Goal: Task Accomplishment & Management: Manage account settings

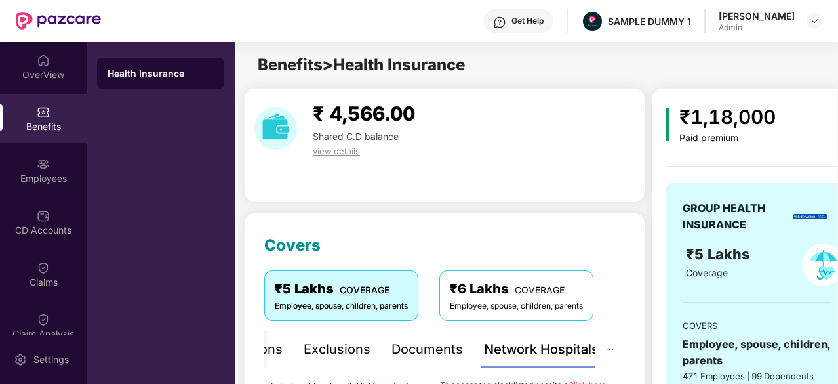
scroll to position [149, 0]
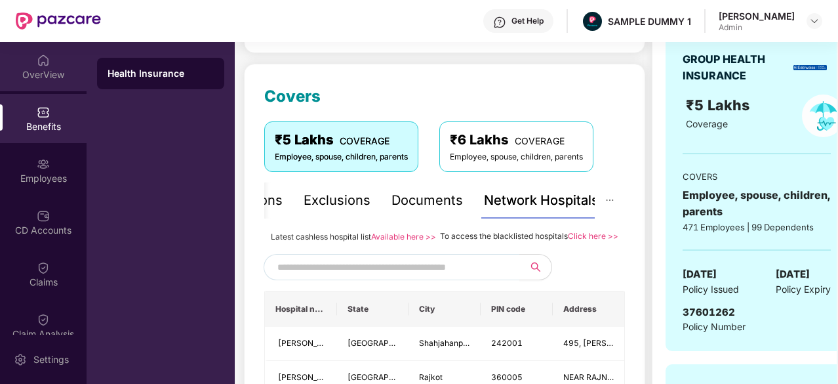
click at [47, 68] on div "OverView" at bounding box center [43, 74] width 87 height 13
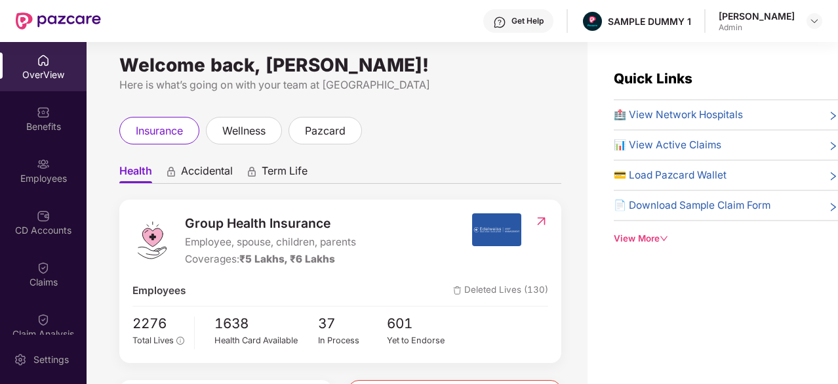
scroll to position [9, 0]
click at [544, 26] on div "Get Help" at bounding box center [527, 21] width 32 height 10
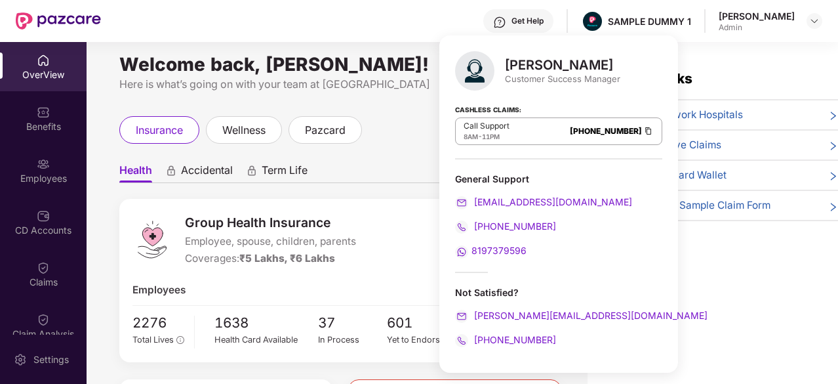
click at [544, 26] on div "Get Help" at bounding box center [527, 21] width 32 height 10
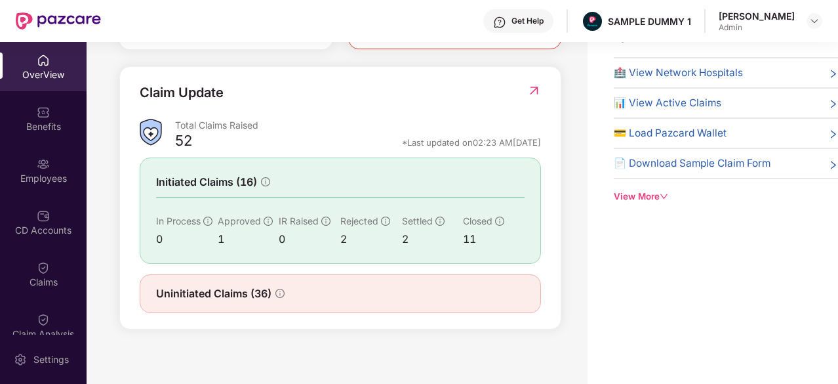
scroll to position [410, 0]
click at [766, 300] on div "Quick Links 🏥 View Network Hospitals 📊 View Active Claims 💳 Load Pazcard Wallet…" at bounding box center [712, 192] width 250 height 384
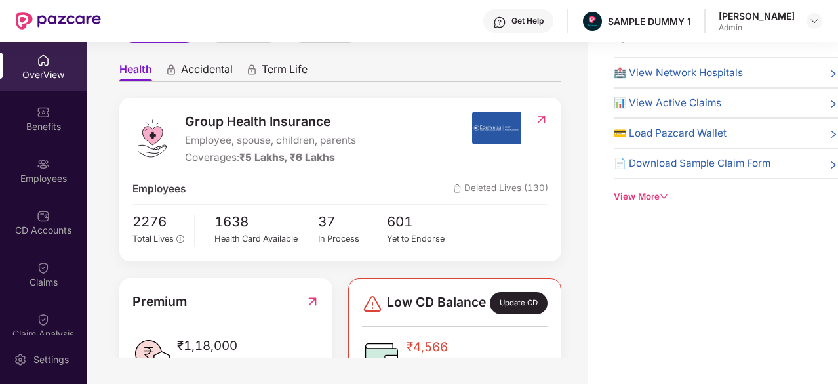
scroll to position [0, 0]
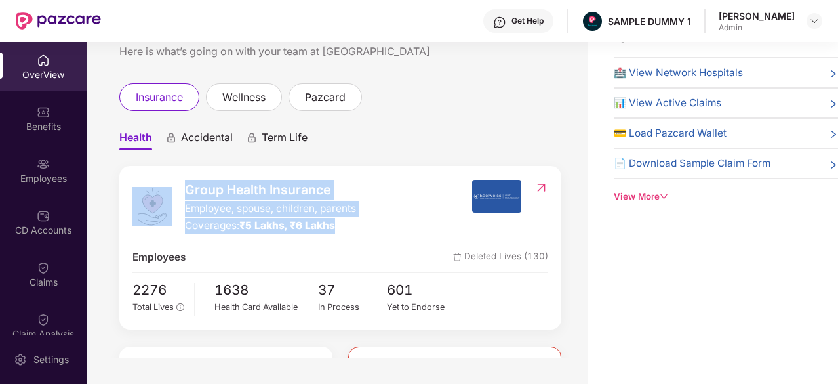
drag, startPoint x: 170, startPoint y: 184, endPoint x: 353, endPoint y: 229, distance: 188.4
click at [353, 229] on div "Group Health Insurance Employee, spouse, children, parents Coverages: ₹5 Lakhs,…" at bounding box center [301, 207] width 339 height 54
click at [353, 229] on div "Coverages: ₹5 Lakhs, ₹6 Lakhs" at bounding box center [270, 226] width 171 height 16
drag, startPoint x: 189, startPoint y: 189, endPoint x: 342, endPoint y: 225, distance: 156.8
click at [342, 225] on div "Group Health Insurance Employee, spouse, children, parents Coverages: ₹5 Lakhs,…" at bounding box center [270, 207] width 171 height 54
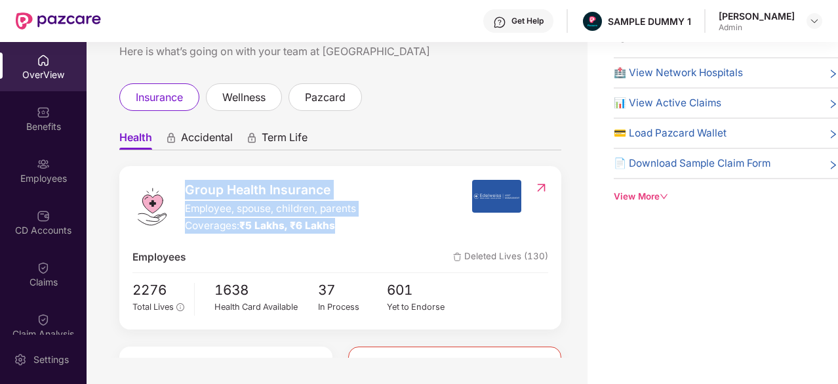
click at [342, 225] on div "Coverages: ₹5 Lakhs, ₹6 Lakhs" at bounding box center [270, 226] width 171 height 16
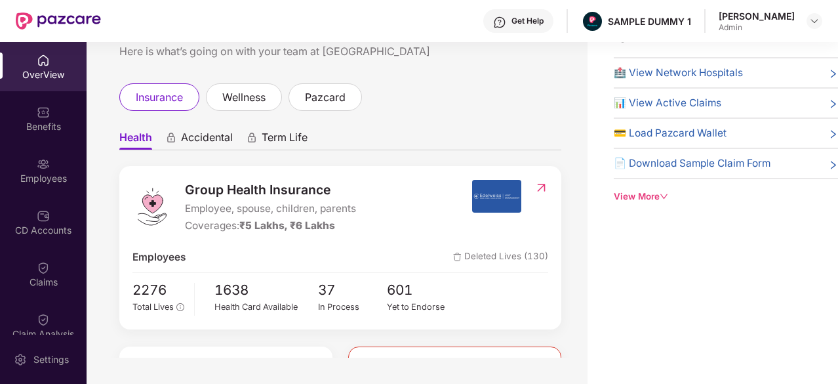
click at [208, 138] on span "Accidental" at bounding box center [207, 139] width 52 height 19
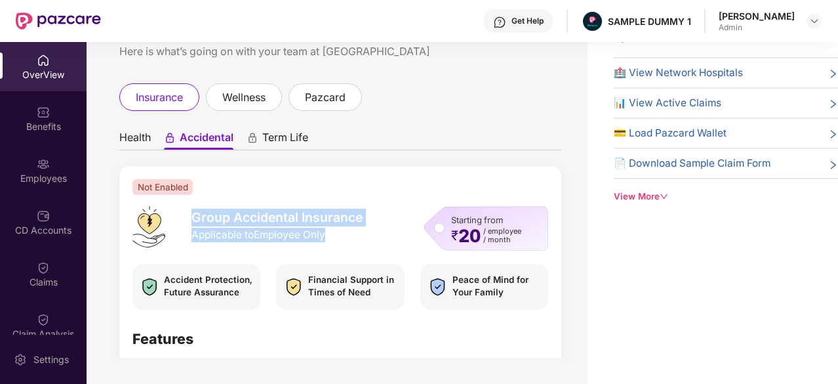
drag, startPoint x: 196, startPoint y: 219, endPoint x: 328, endPoint y: 234, distance: 132.6
click at [328, 234] on div "Group Accidental Insurance Applicable to Employee Only" at bounding box center [276, 224] width 171 height 33
click at [328, 234] on span "Applicable to Employee Only" at bounding box center [276, 235] width 171 height 14
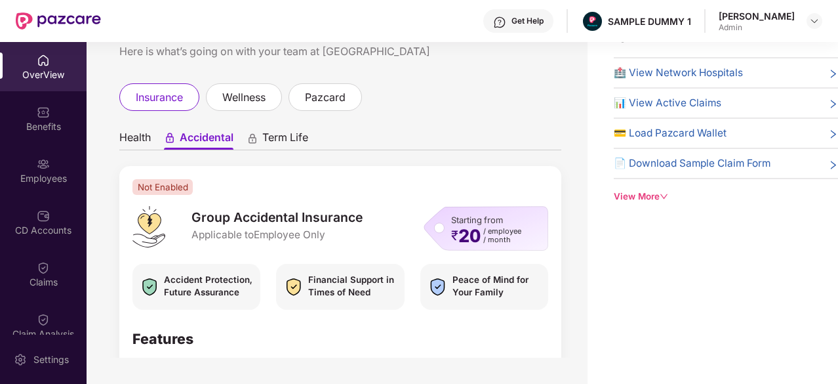
click at [260, 141] on div "Term Life" at bounding box center [278, 139] width 62 height 19
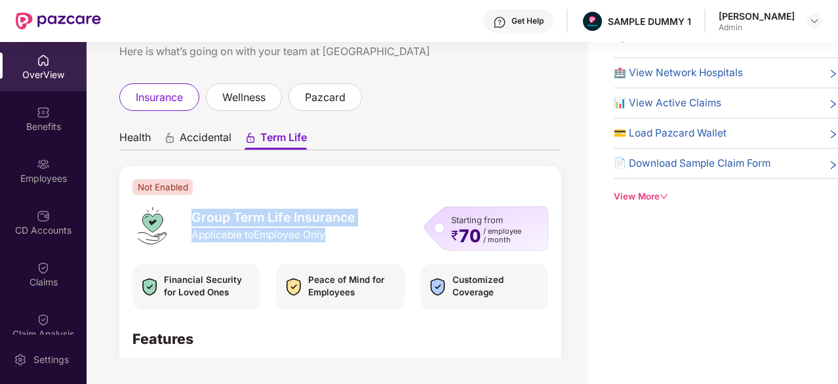
drag, startPoint x: 191, startPoint y: 220, endPoint x: 338, endPoint y: 247, distance: 148.7
click at [338, 247] on div "Group Term Life Insurance Applicable to Employee Only" at bounding box center [243, 228] width 243 height 45
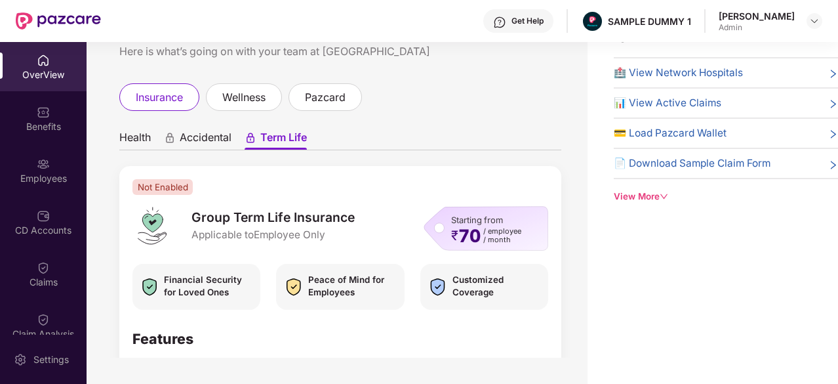
click at [338, 294] on span "Peace of Mind for Employees" at bounding box center [352, 285] width 89 height 24
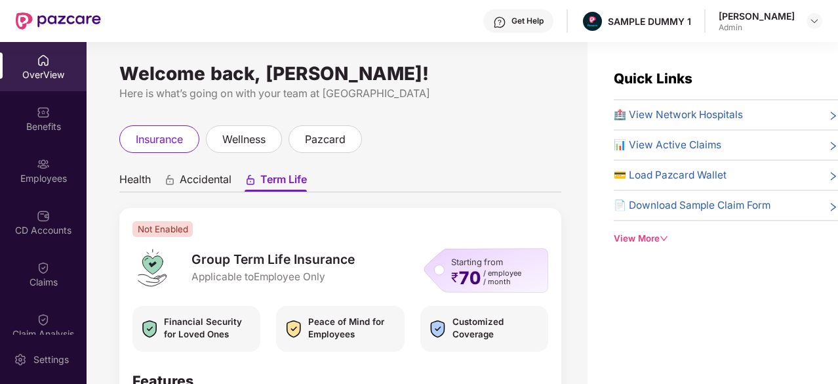
click at [153, 180] on ul "Health Accidental Term Life" at bounding box center [340, 179] width 442 height 26
click at [135, 178] on span "Health" at bounding box center [134, 181] width 31 height 19
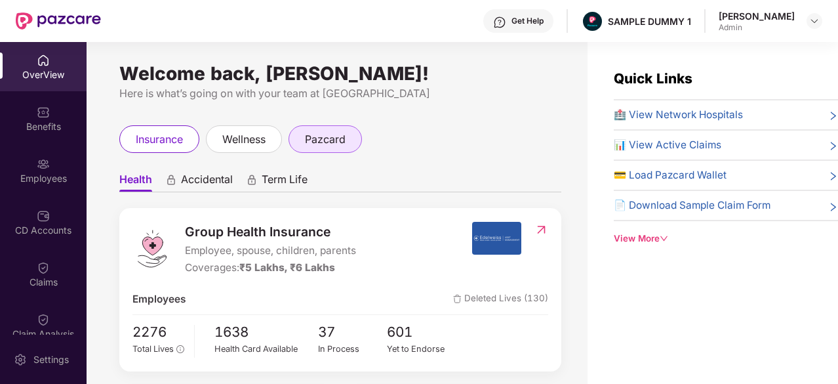
click at [307, 133] on span "pazcard" at bounding box center [325, 139] width 41 height 16
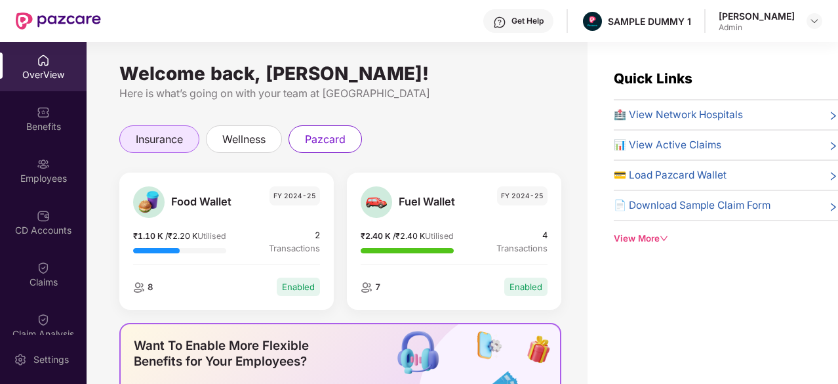
click at [147, 136] on span "insurance" at bounding box center [159, 139] width 47 height 16
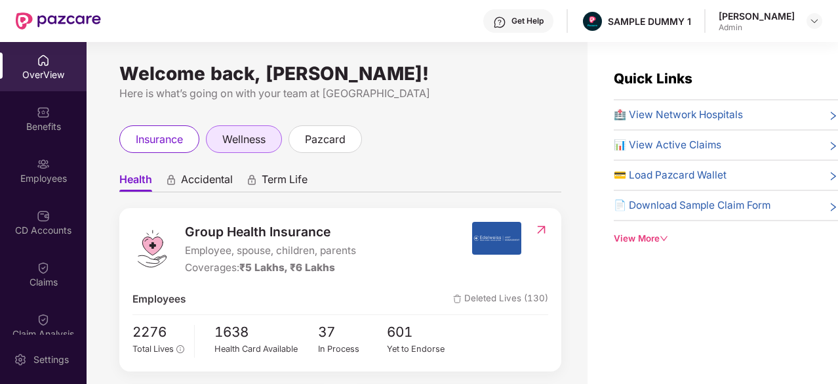
click at [266, 137] on span "wellness" at bounding box center [243, 139] width 43 height 16
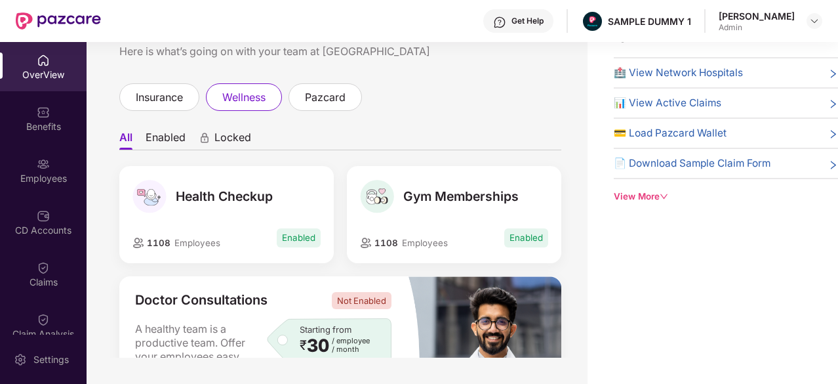
click at [532, 20] on div "Get Help" at bounding box center [527, 21] width 32 height 10
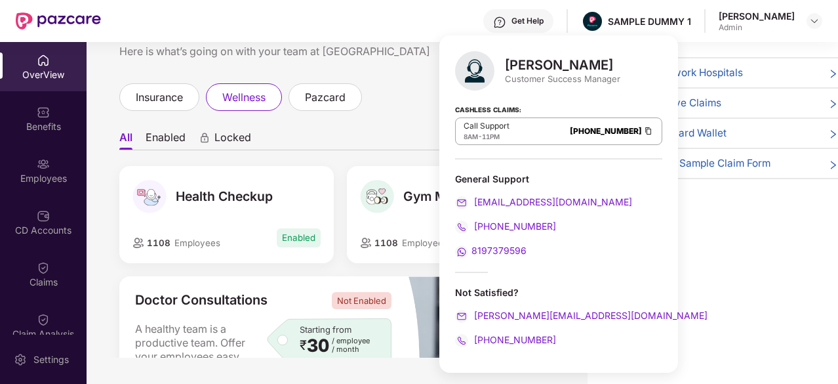
click at [538, 16] on div "Get Help" at bounding box center [527, 21] width 32 height 10
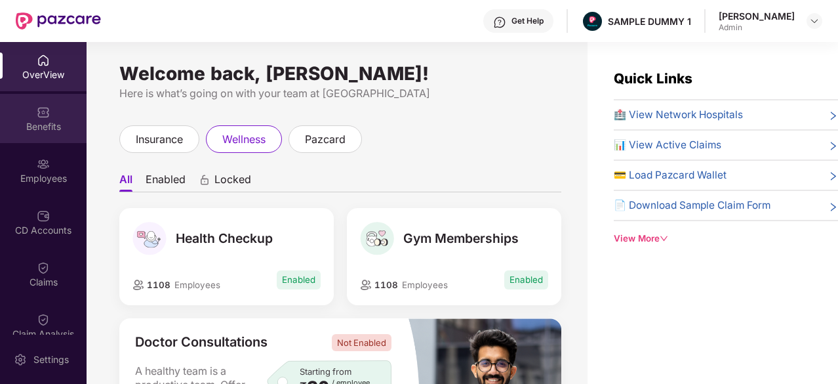
click at [47, 109] on img at bounding box center [43, 112] width 13 height 13
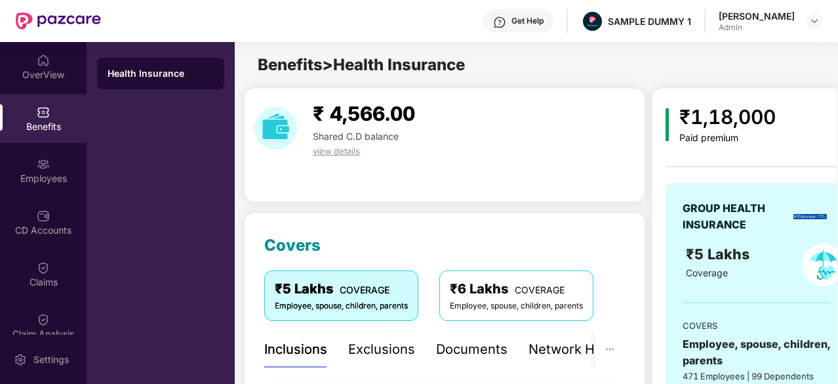
scroll to position [260, 0]
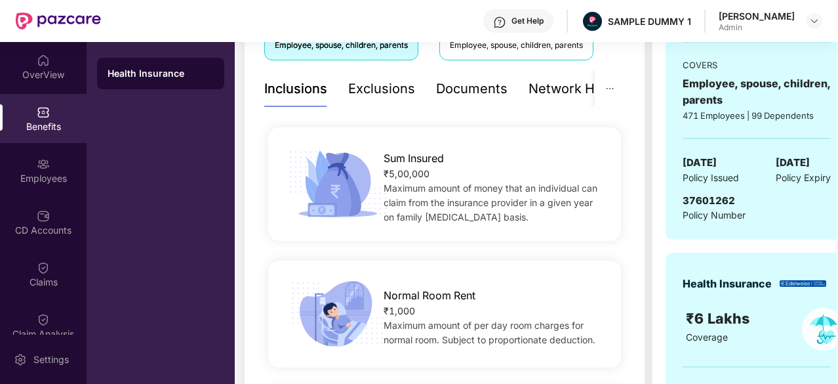
click at [383, 87] on div "Exclusions" at bounding box center [381, 89] width 67 height 20
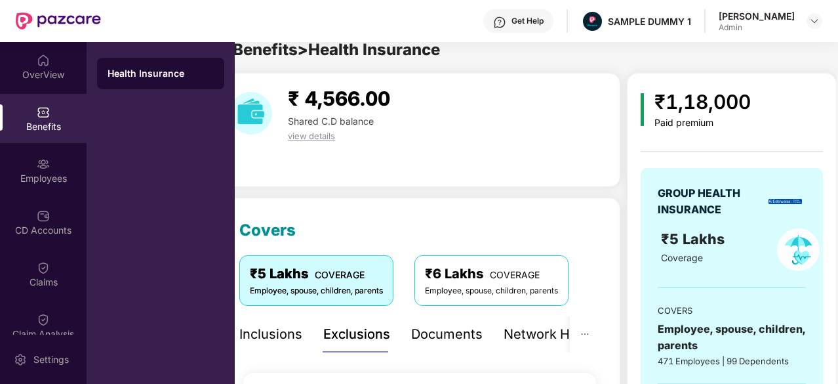
scroll to position [0, 0]
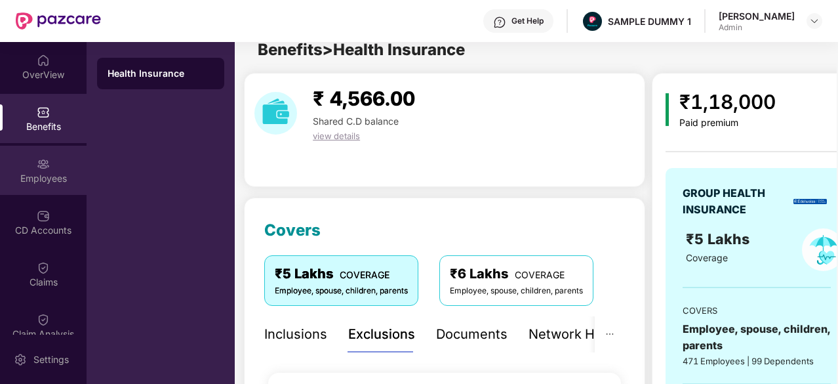
click at [37, 161] on img at bounding box center [43, 163] width 13 height 13
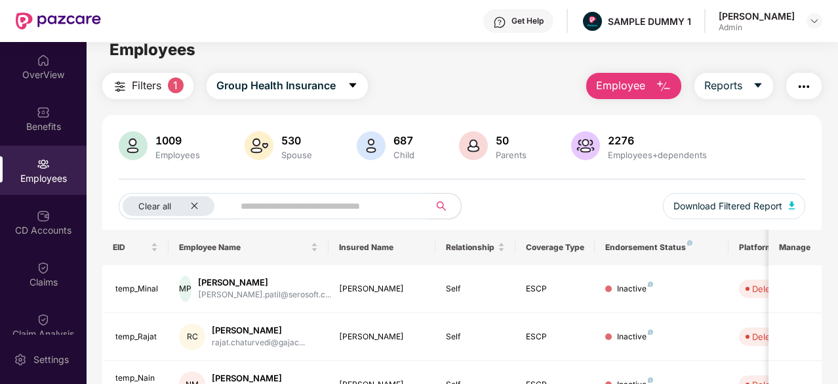
click at [663, 83] on img "button" at bounding box center [664, 87] width 16 height 16
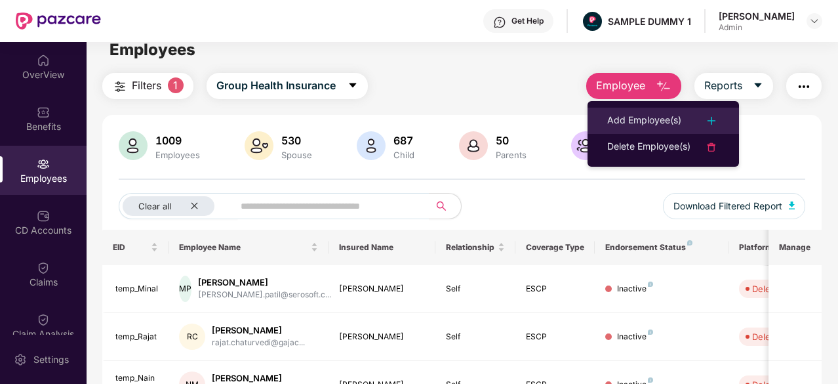
click at [647, 117] on div "Add Employee(s)" at bounding box center [644, 121] width 74 height 16
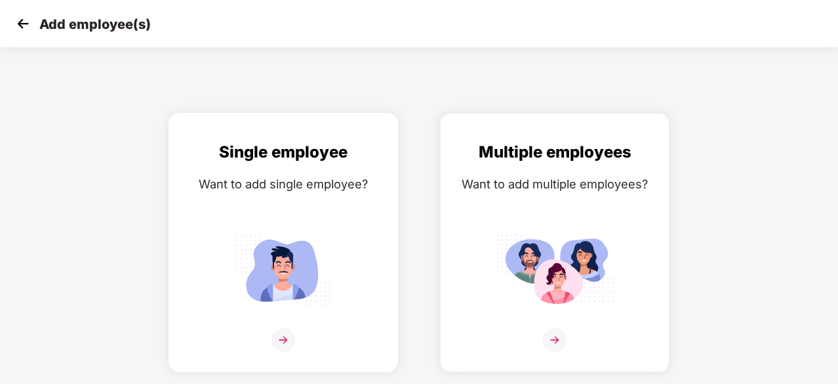
click at [330, 201] on div "Single employee Want to add single employee?" at bounding box center [283, 254] width 202 height 228
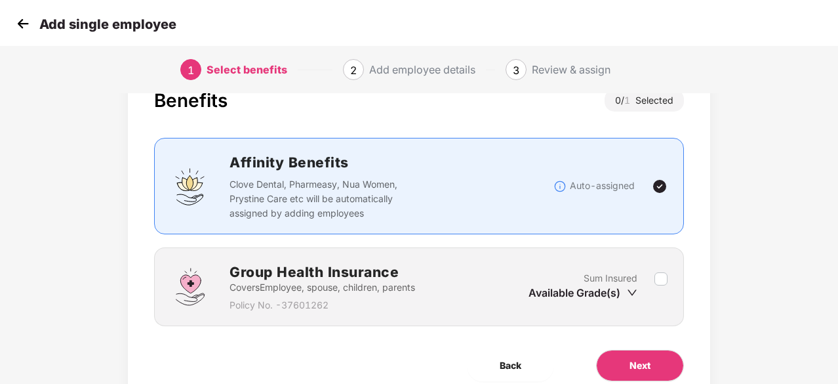
scroll to position [44, 0]
click at [610, 355] on button "Next" at bounding box center [640, 365] width 88 height 31
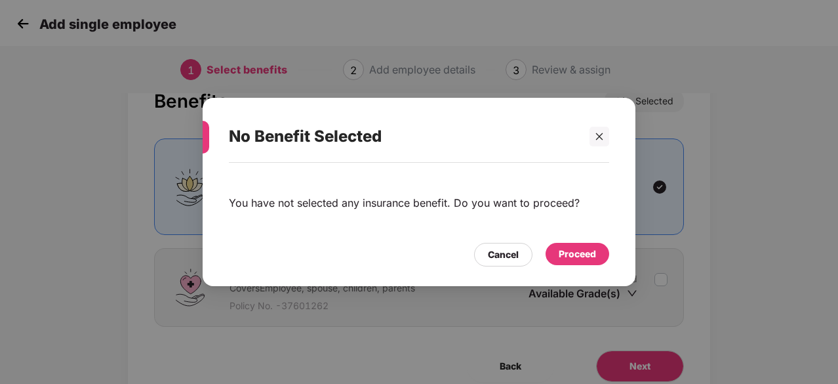
click at [569, 254] on div "Proceed" at bounding box center [577, 254] width 37 height 14
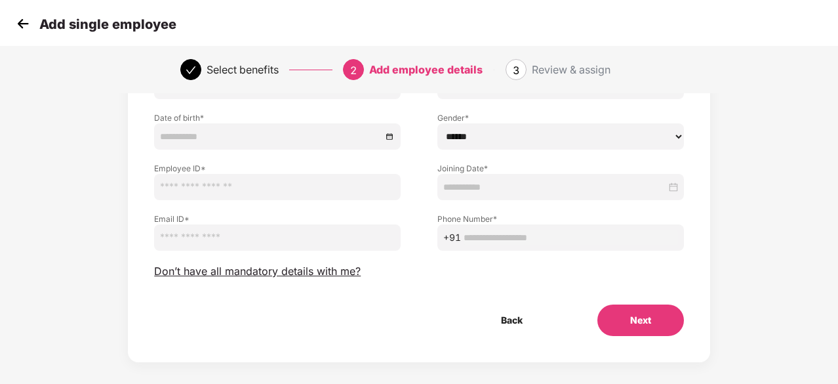
scroll to position [115, 1]
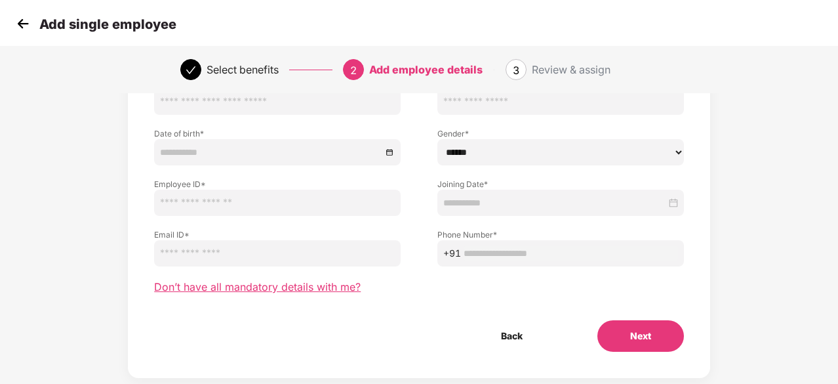
click at [284, 287] on span "Don’t have all mandatory details with me?" at bounding box center [257, 287] width 207 height 14
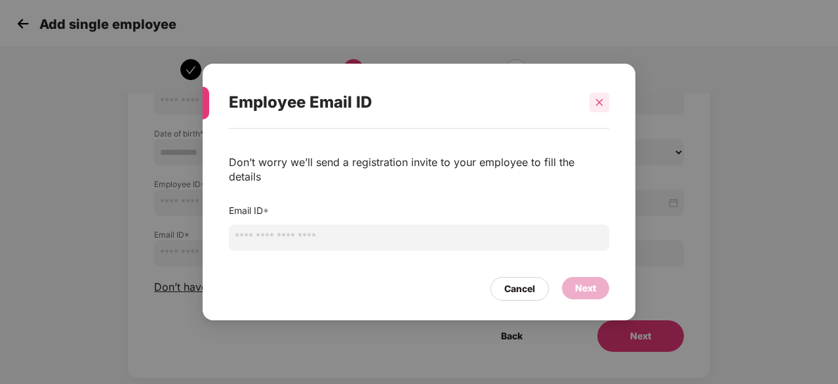
click at [598, 107] on icon "close" at bounding box center [599, 102] width 9 height 9
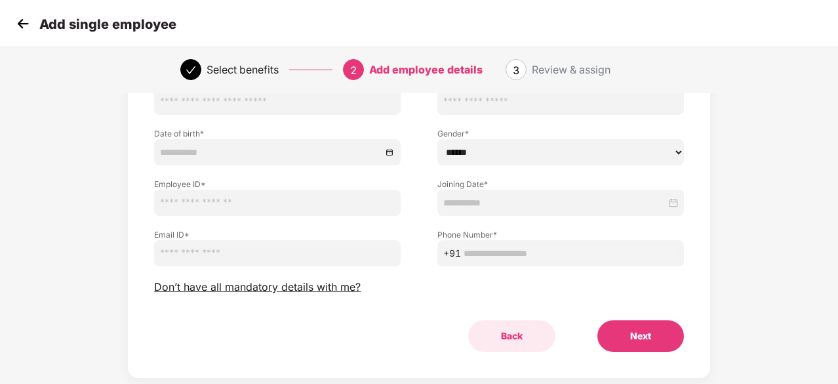
click at [505, 327] on button "Back" at bounding box center [511, 335] width 87 height 31
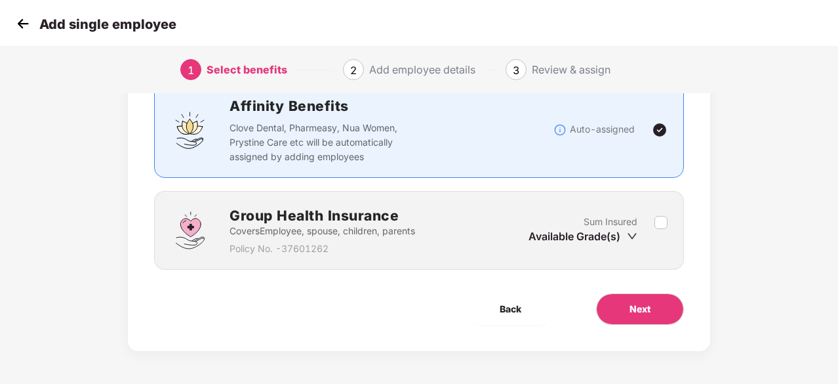
scroll to position [100, 1]
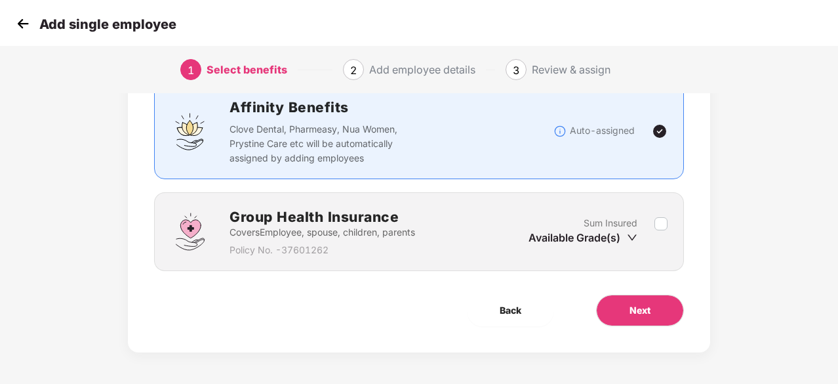
click at [21, 24] on img at bounding box center [23, 24] width 20 height 20
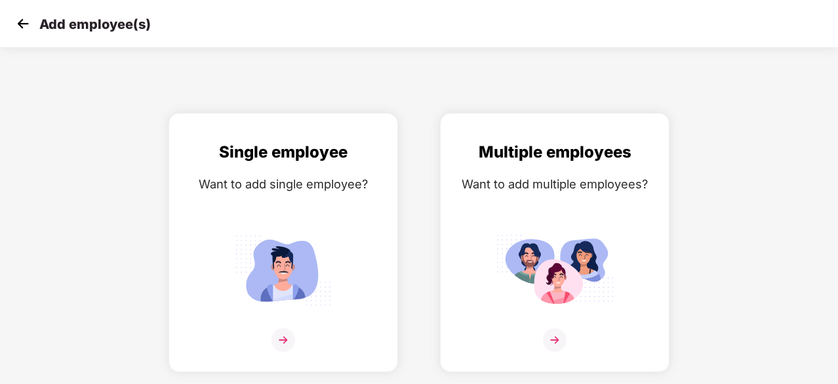
click at [16, 26] on img at bounding box center [23, 24] width 20 height 20
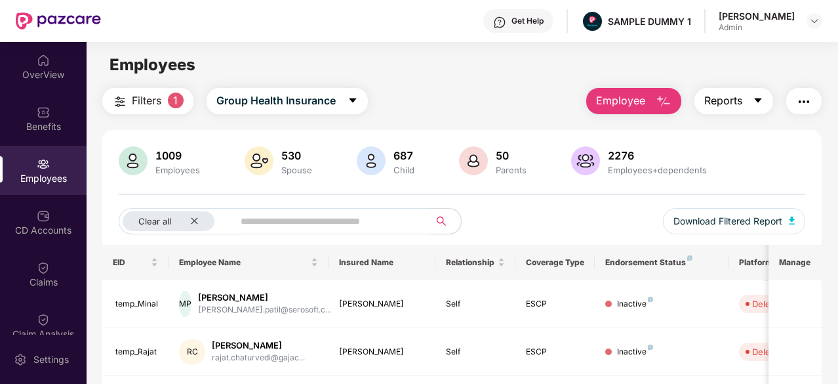
click at [730, 99] on span "Reports" at bounding box center [723, 100] width 38 height 16
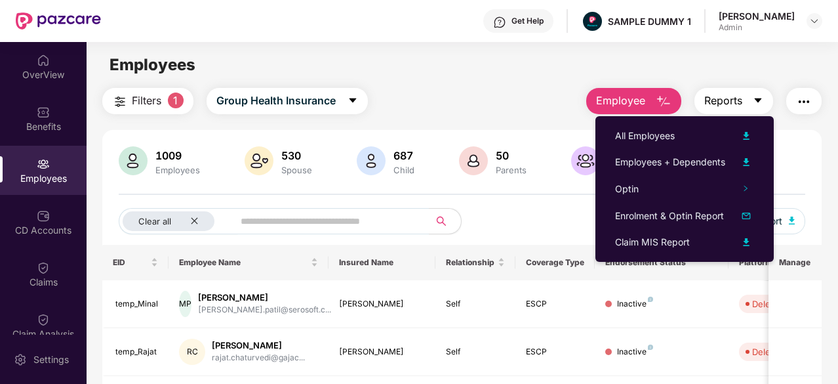
click at [739, 106] on span "Reports" at bounding box center [723, 100] width 38 height 16
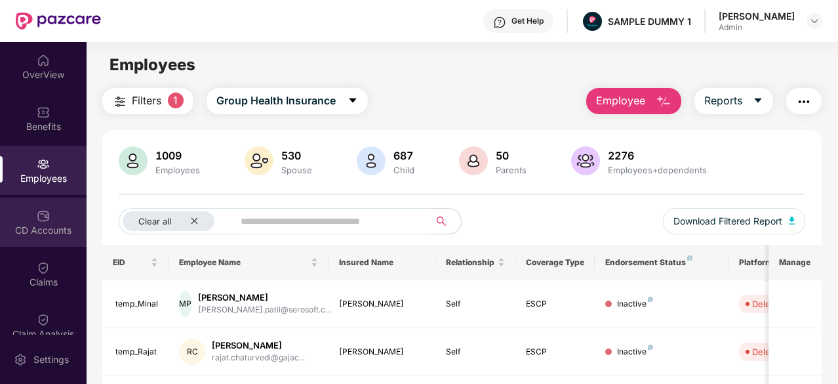
click at [39, 239] on div "CD Accounts" at bounding box center [43, 221] width 87 height 49
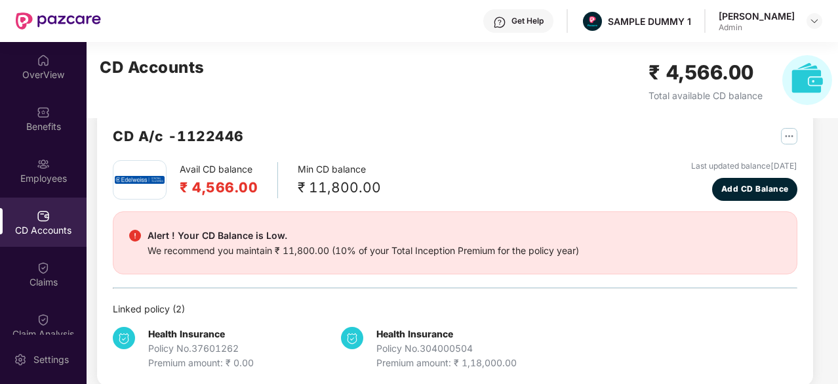
scroll to position [25, 0]
click at [766, 194] on span "Add CD Balance" at bounding box center [755, 188] width 68 height 12
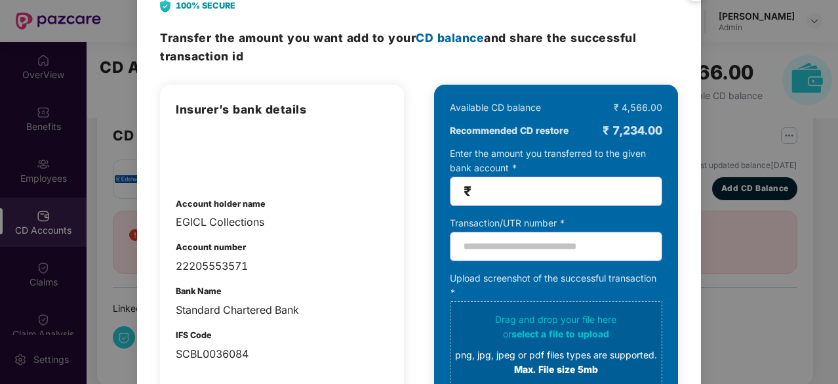
scroll to position [34, 0]
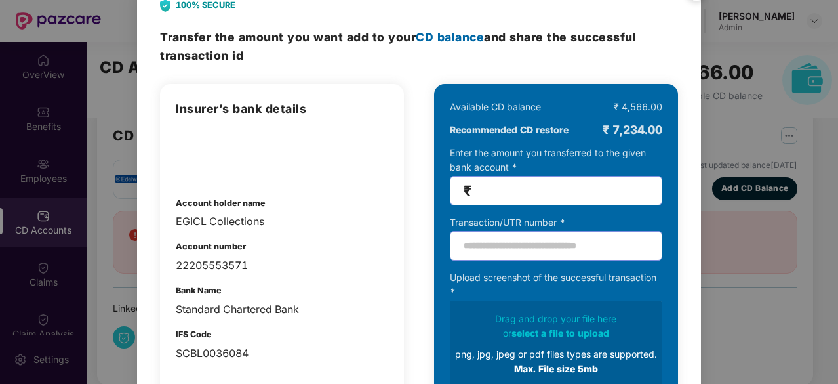
click at [496, 199] on span "₹" at bounding box center [556, 191] width 212 height 30
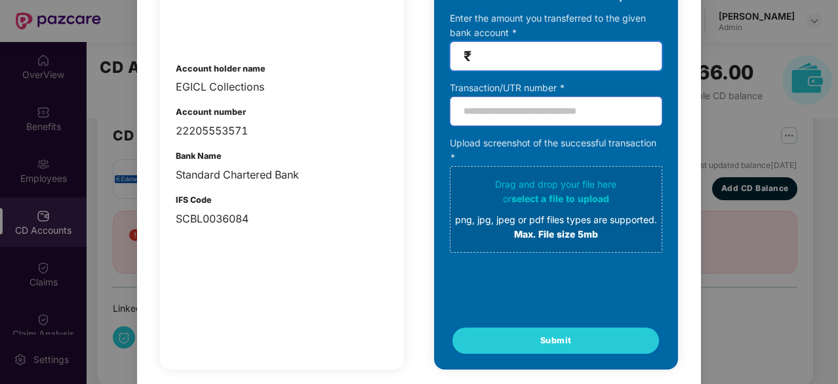
scroll to position [0, 0]
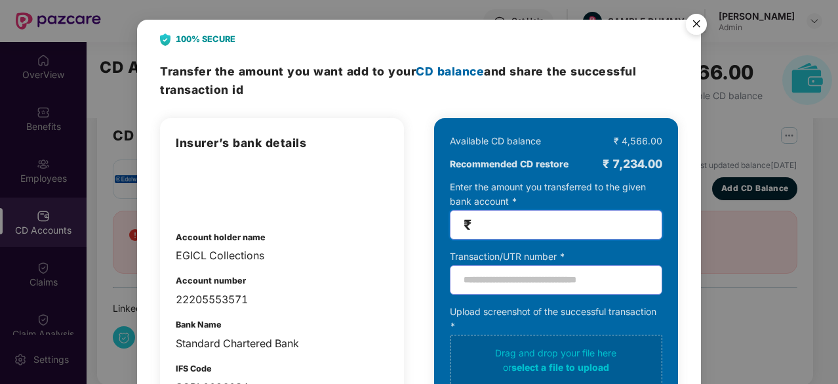
click at [695, 19] on img "Close" at bounding box center [696, 26] width 37 height 37
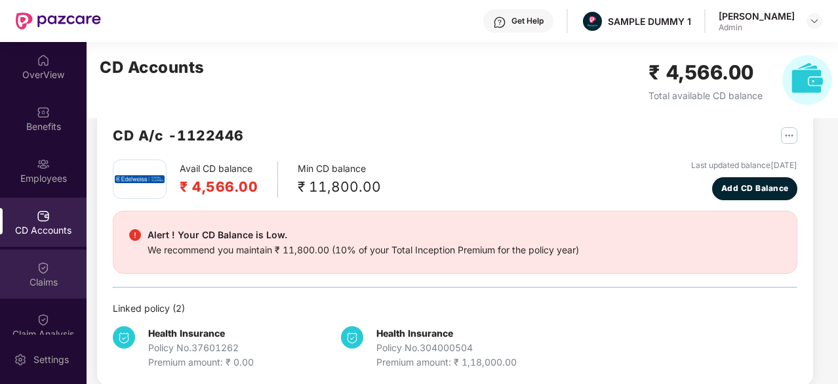
click at [49, 285] on div "Claims" at bounding box center [43, 281] width 87 height 13
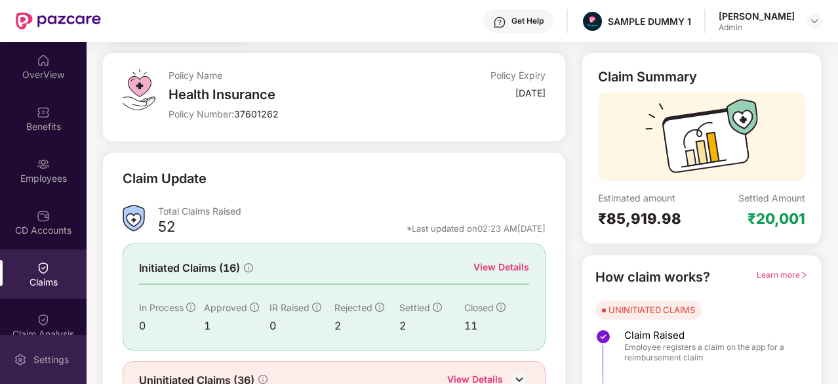
click at [22, 357] on img at bounding box center [20, 359] width 13 height 13
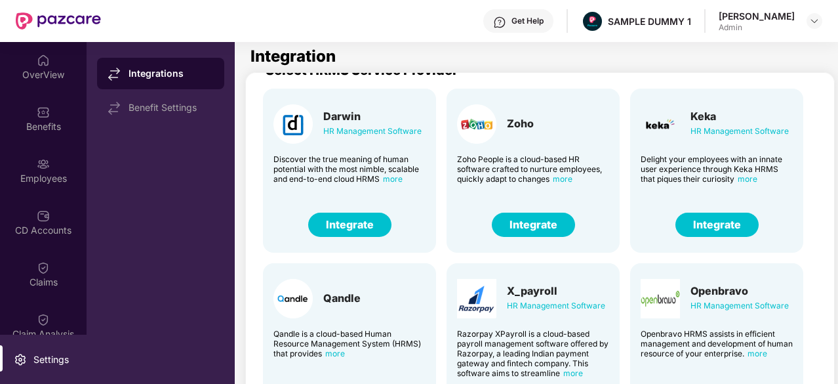
scroll to position [22, 0]
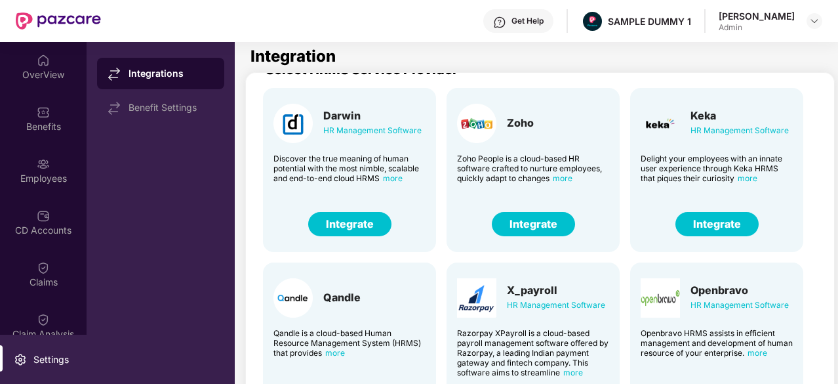
click at [726, 226] on button "Integrate" at bounding box center [716, 224] width 83 height 24
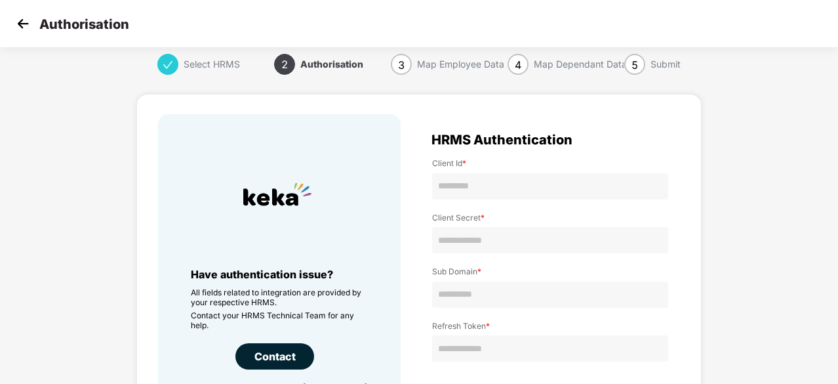
click at [25, 23] on img at bounding box center [23, 24] width 20 height 20
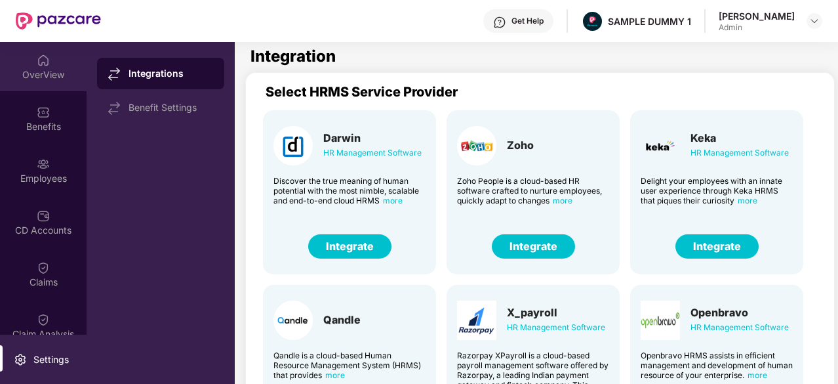
click at [33, 61] on div "OverView" at bounding box center [43, 66] width 87 height 49
